Goal: Task Accomplishment & Management: Manage account settings

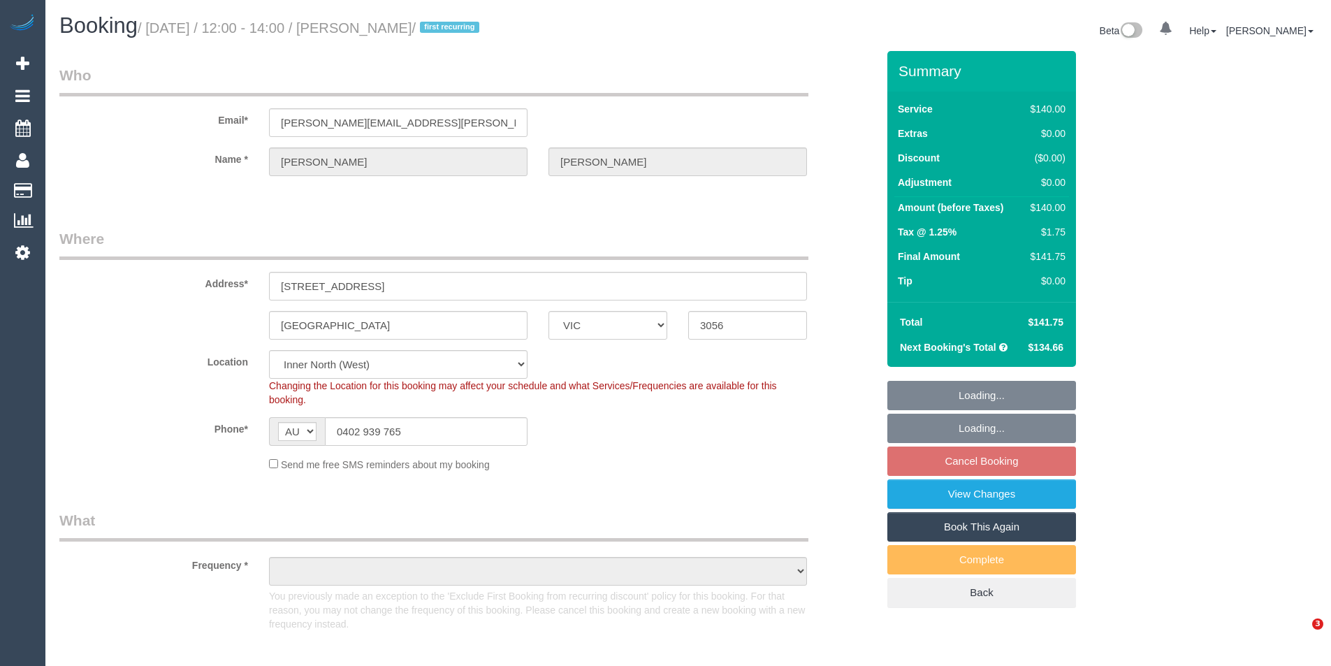
select select "VIC"
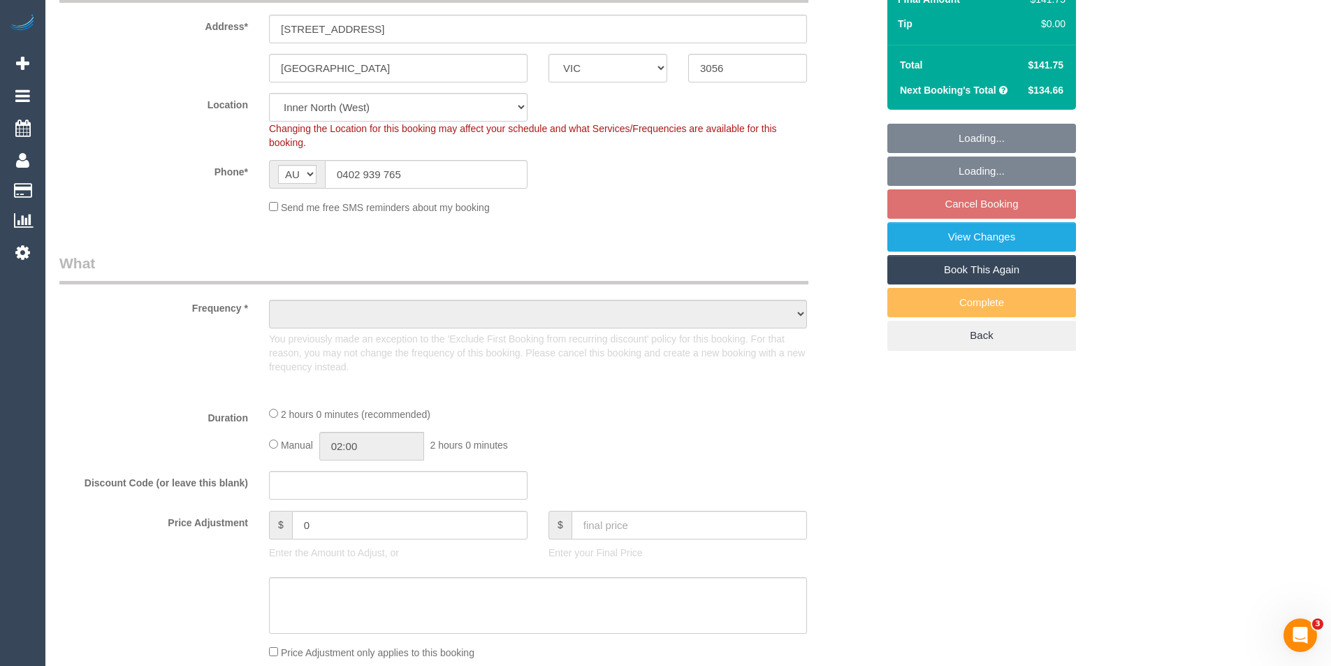
select select "string:stripe-pm_1Qz0aI2GScqysDRVbt838GBB"
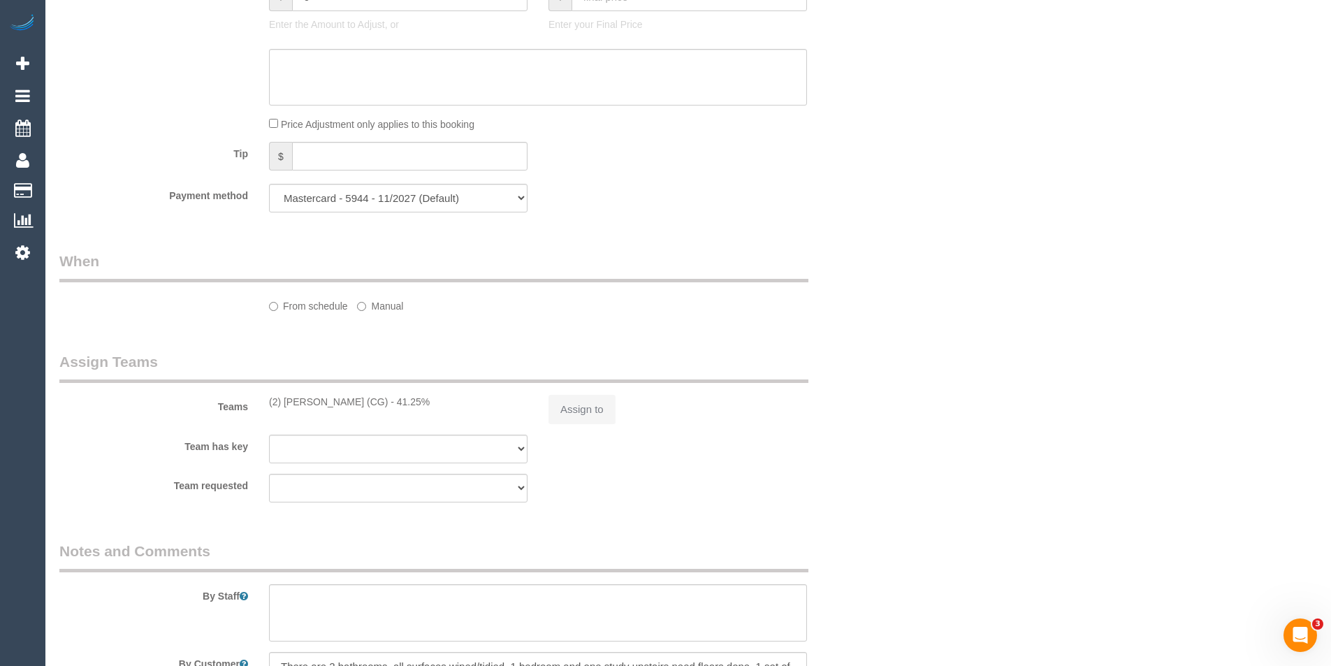
select select "object:1400"
select select "spot1"
select select "number:27"
select select "number:14"
select select "number:19"
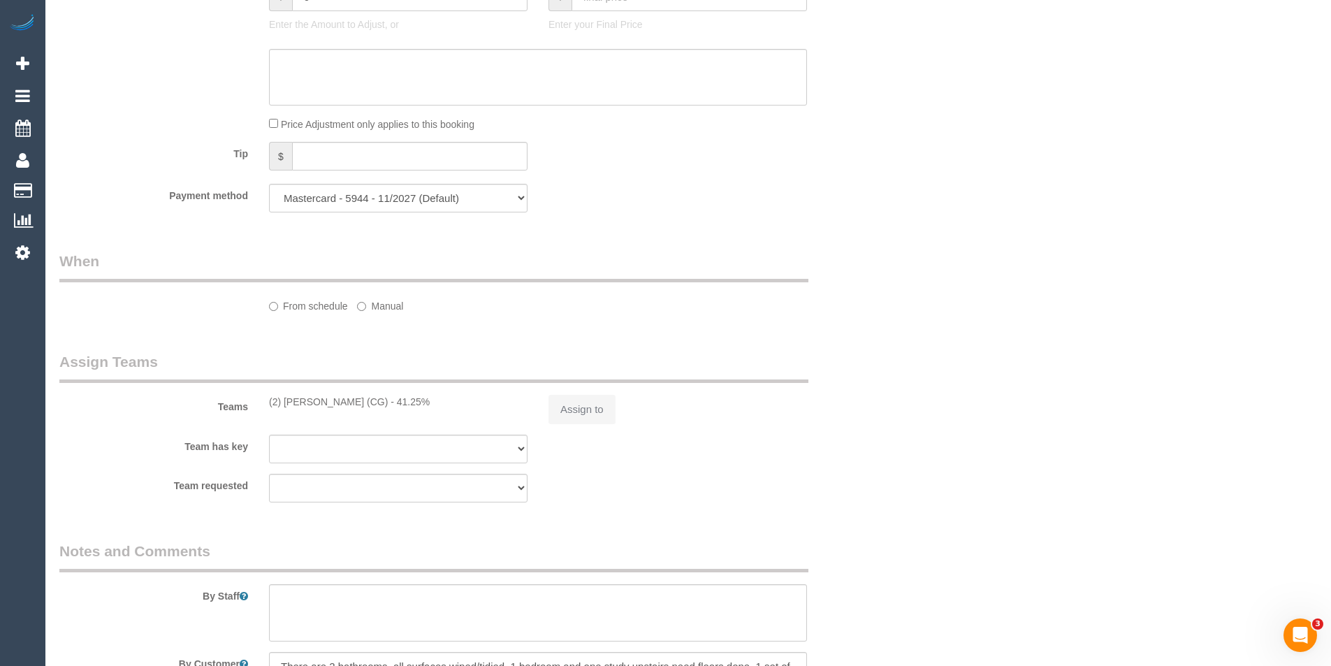
select select "number:24"
select select "number:34"
select select "number:13"
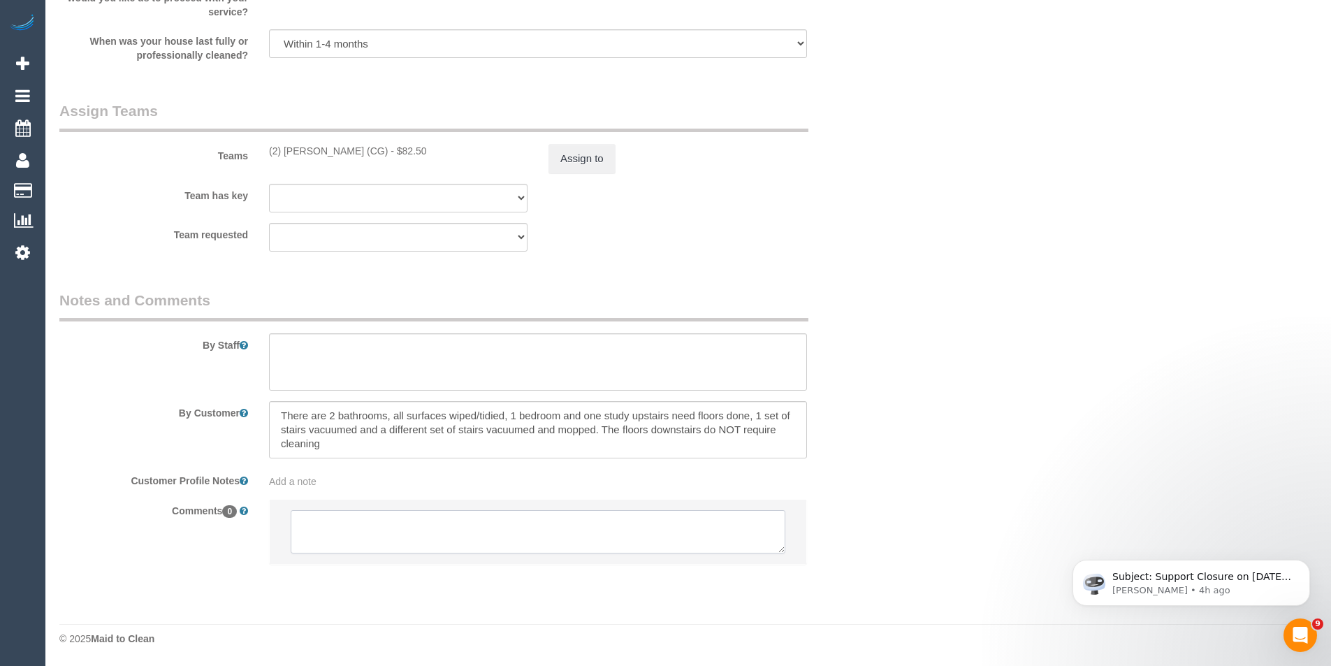
click at [531, 537] on textarea at bounding box center [538, 531] width 495 height 43
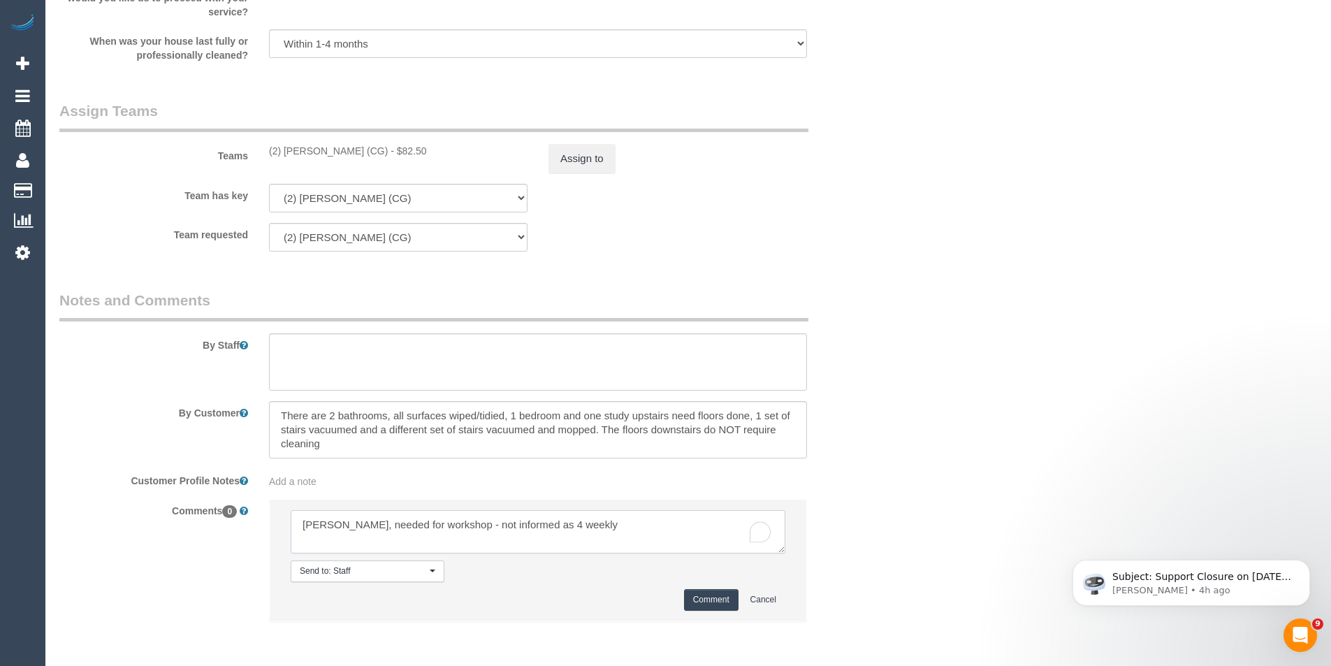
type textarea "[PERSON_NAME], needed for workshop - not informed as 4 weekly"
click at [724, 606] on button "Comment" at bounding box center [711, 600] width 54 height 22
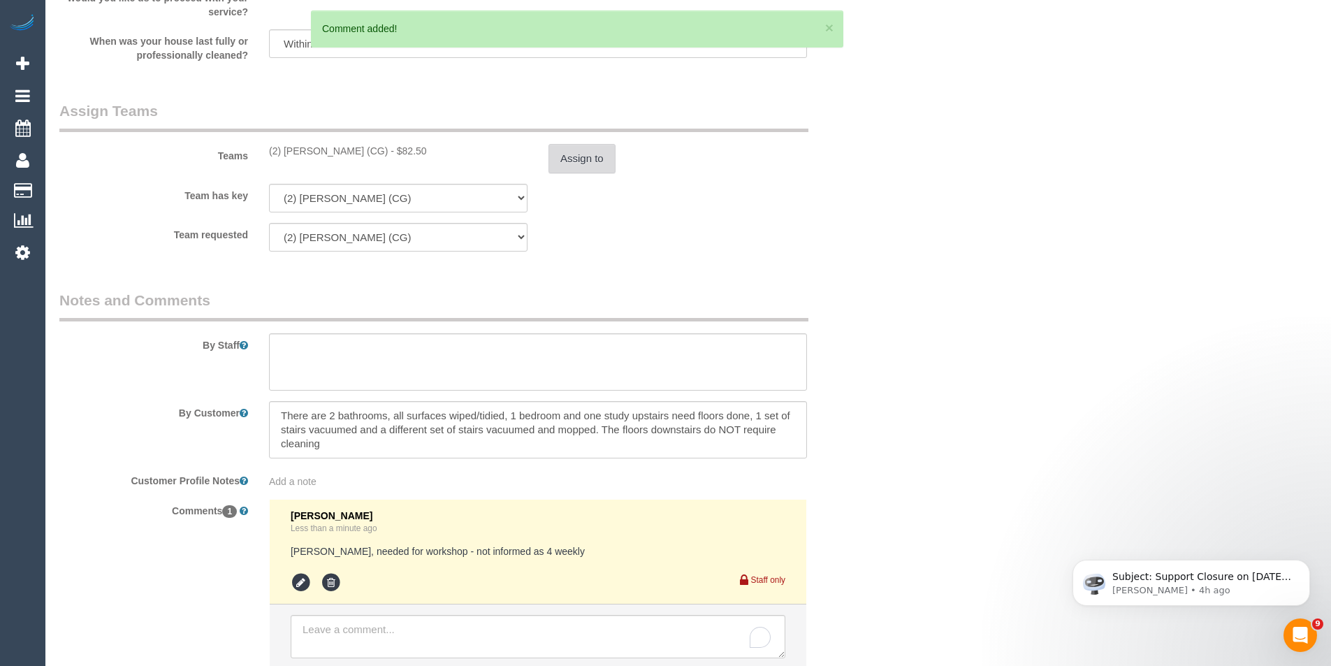
click at [568, 160] on button "Assign to" at bounding box center [581, 158] width 67 height 29
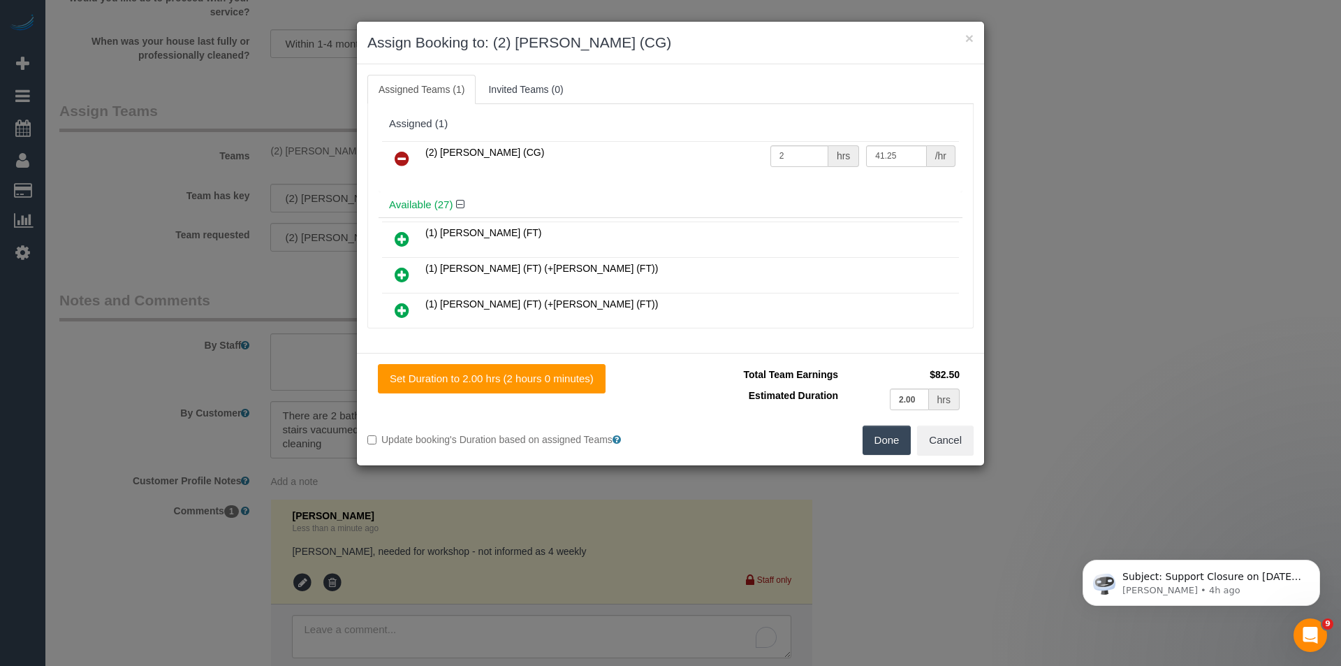
click at [409, 157] on icon at bounding box center [402, 158] width 15 height 17
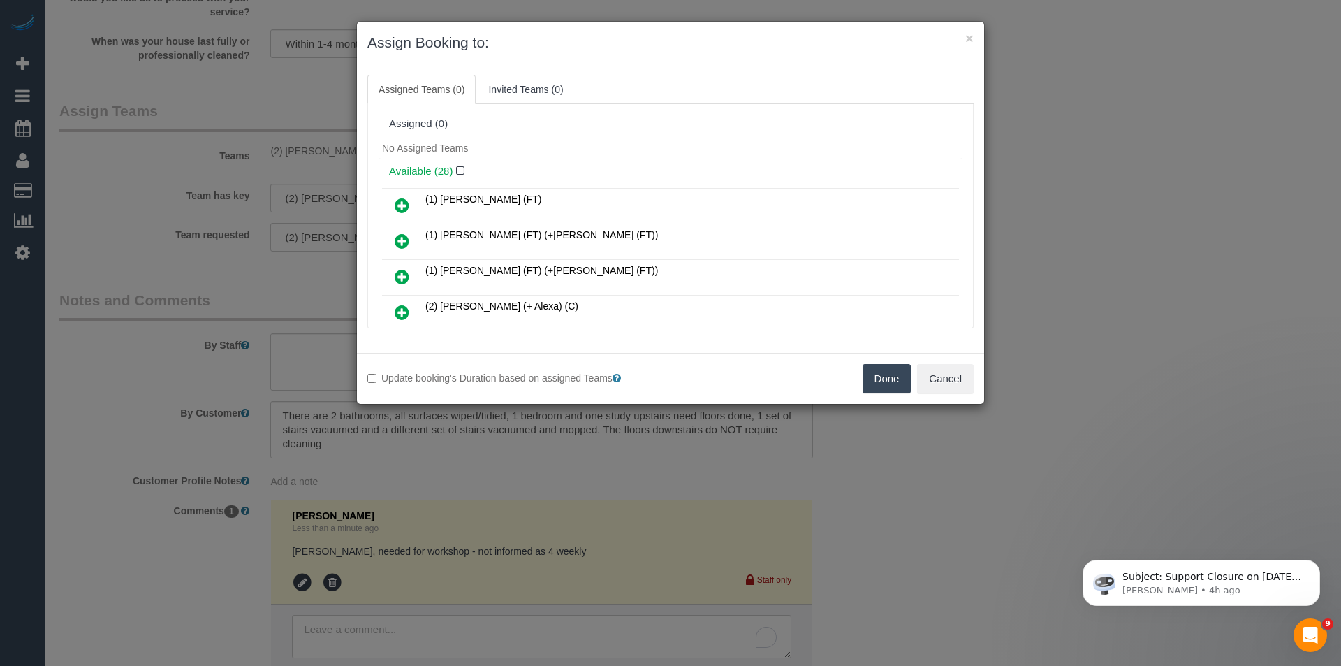
click at [899, 373] on button "Done" at bounding box center [887, 378] width 49 height 29
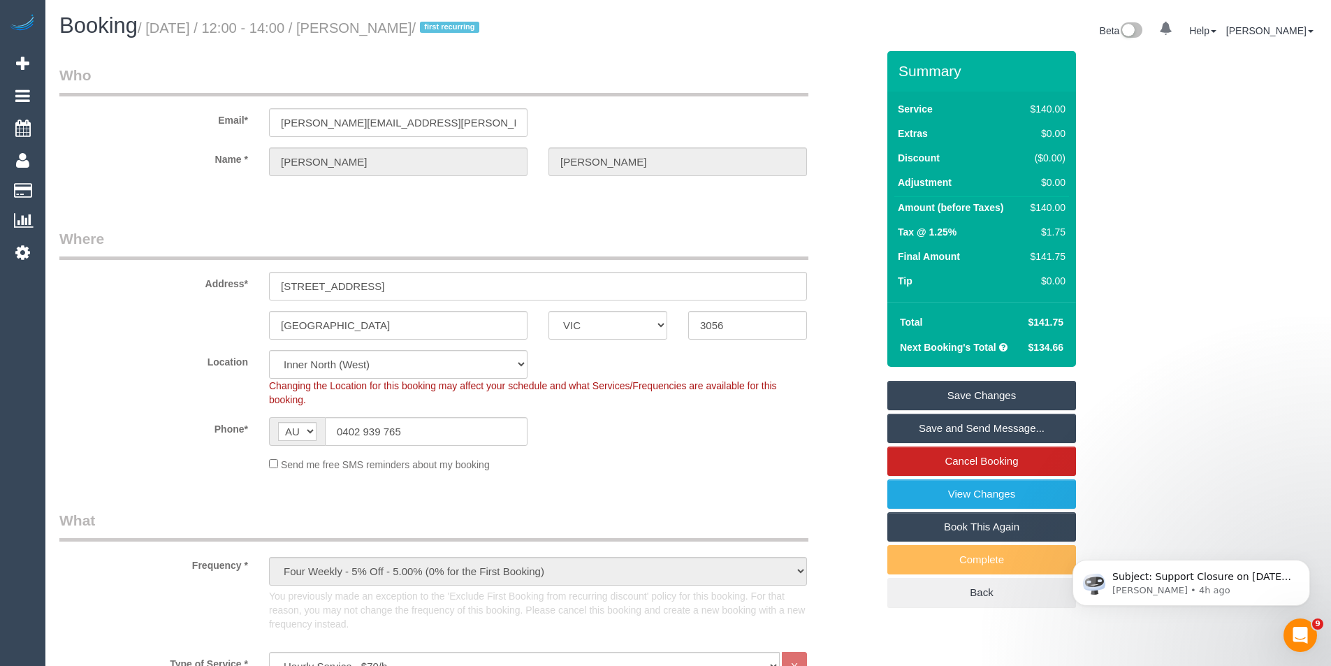
click at [959, 400] on link "Save Changes" at bounding box center [981, 395] width 189 height 29
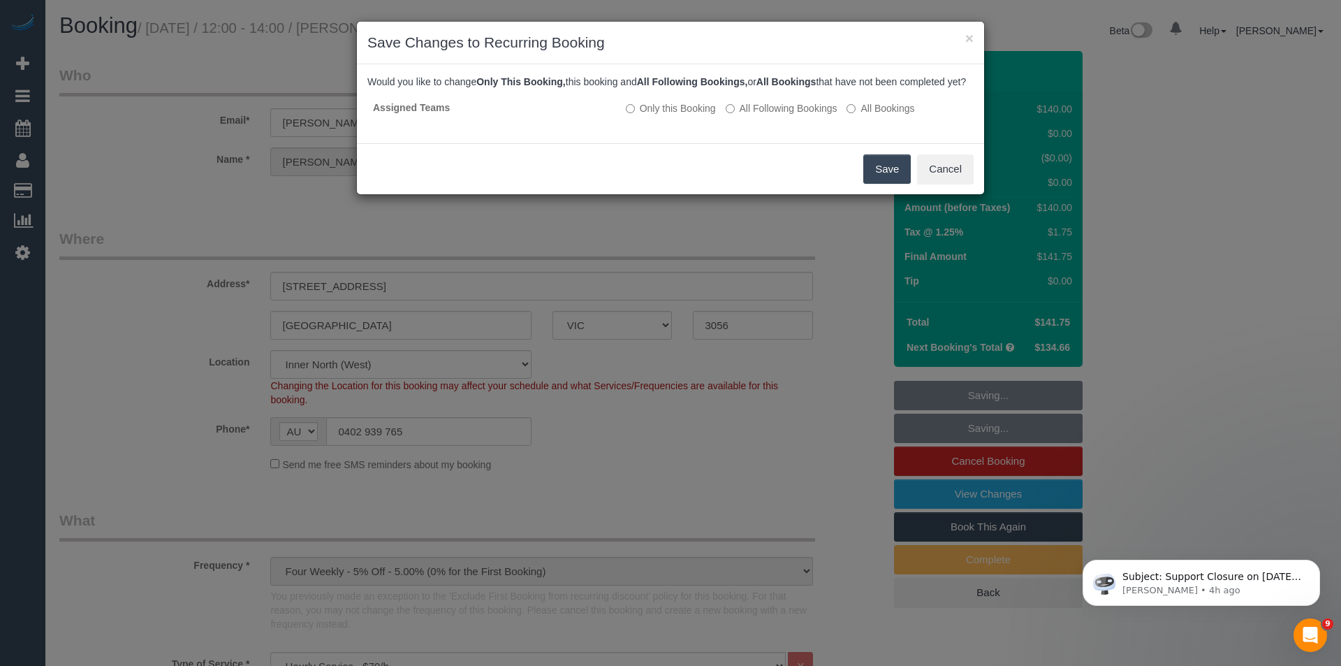
click at [877, 184] on button "Save" at bounding box center [888, 168] width 48 height 29
